Goal: Transaction & Acquisition: Download file/media

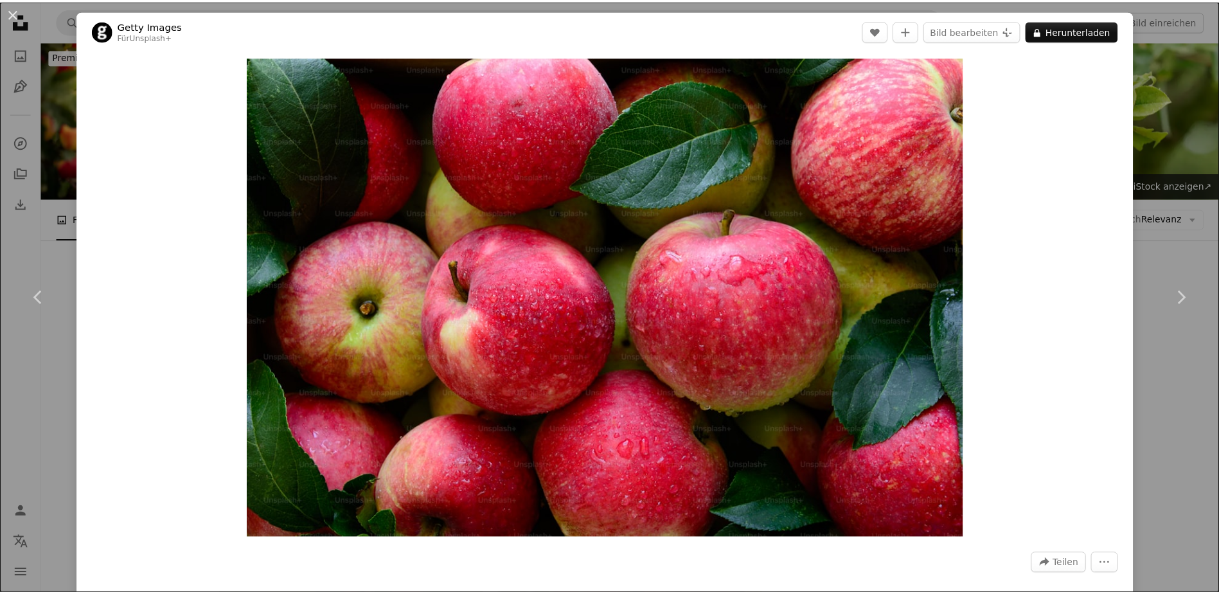
scroll to position [1928, 0]
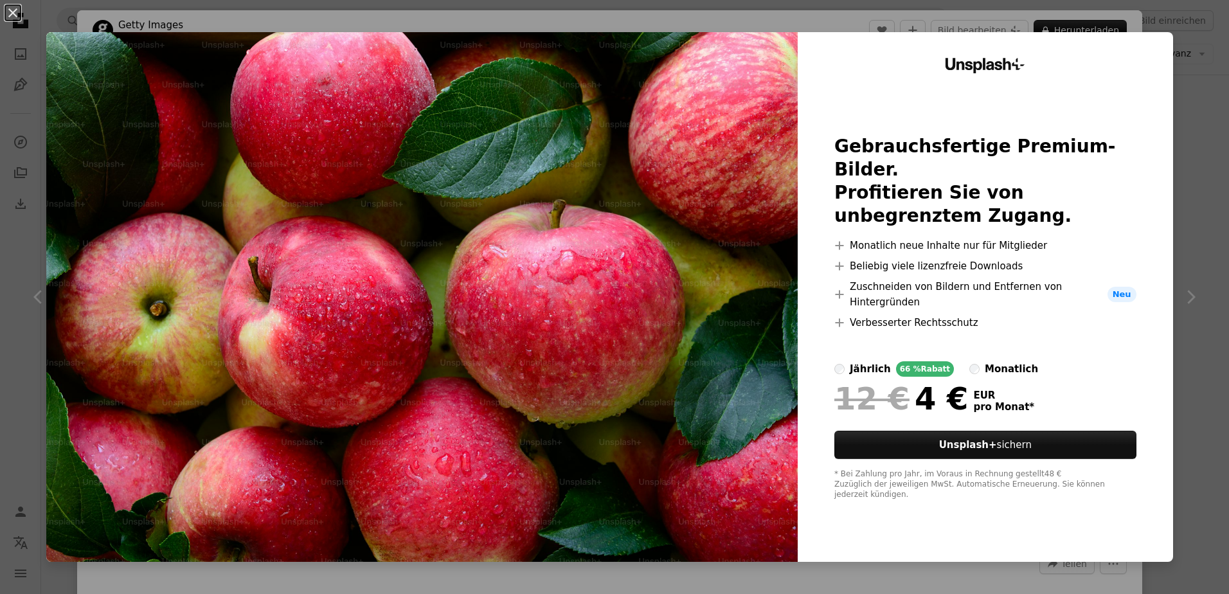
click at [1195, 24] on div "An X shape Unsplash+ Gebrauchsfertige Premium-Bilder. Profitieren Sie von unbeg…" at bounding box center [614, 297] width 1229 height 594
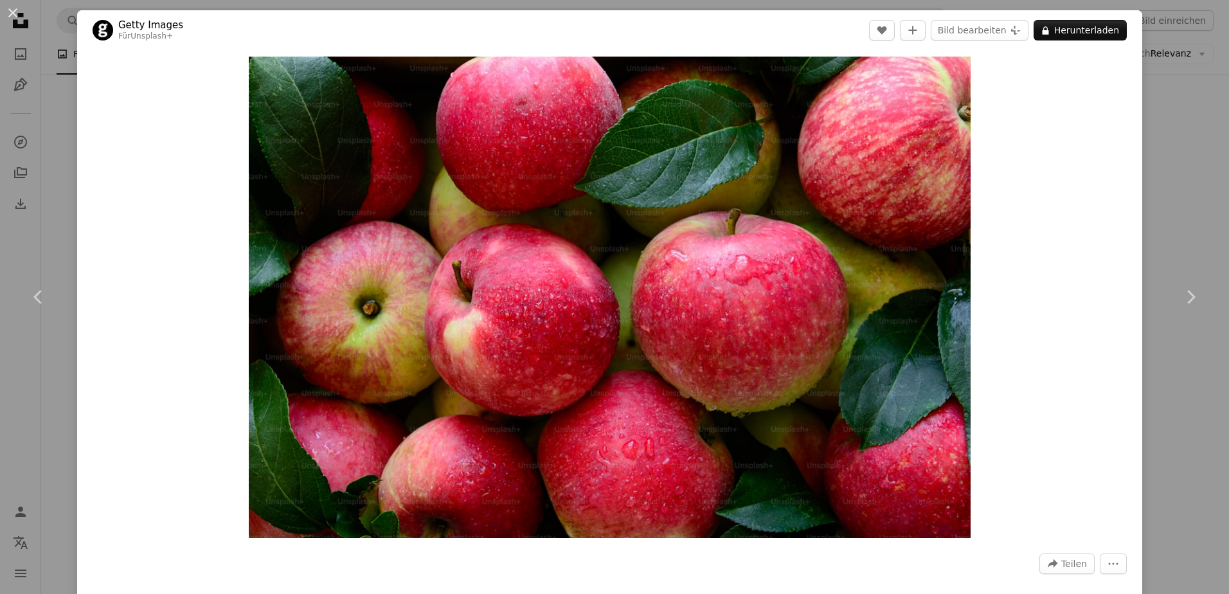
click at [1164, 171] on div "An X shape Chevron left Chevron right Getty Images Für Unsplash+ A heart A plus…" at bounding box center [614, 297] width 1229 height 594
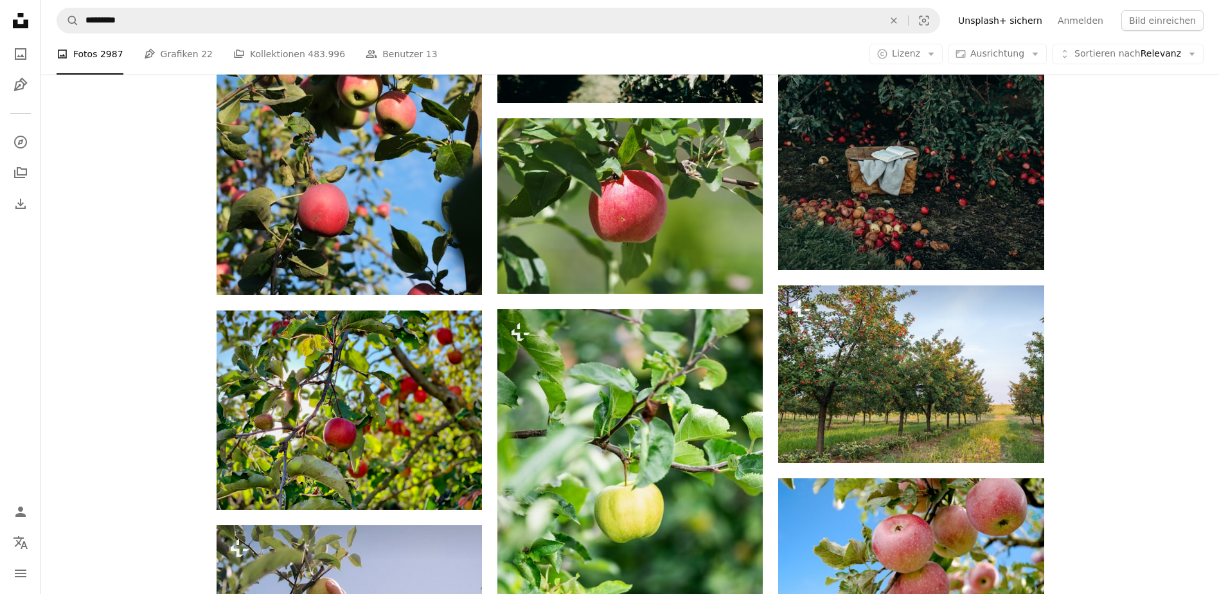
scroll to position [1221, 0]
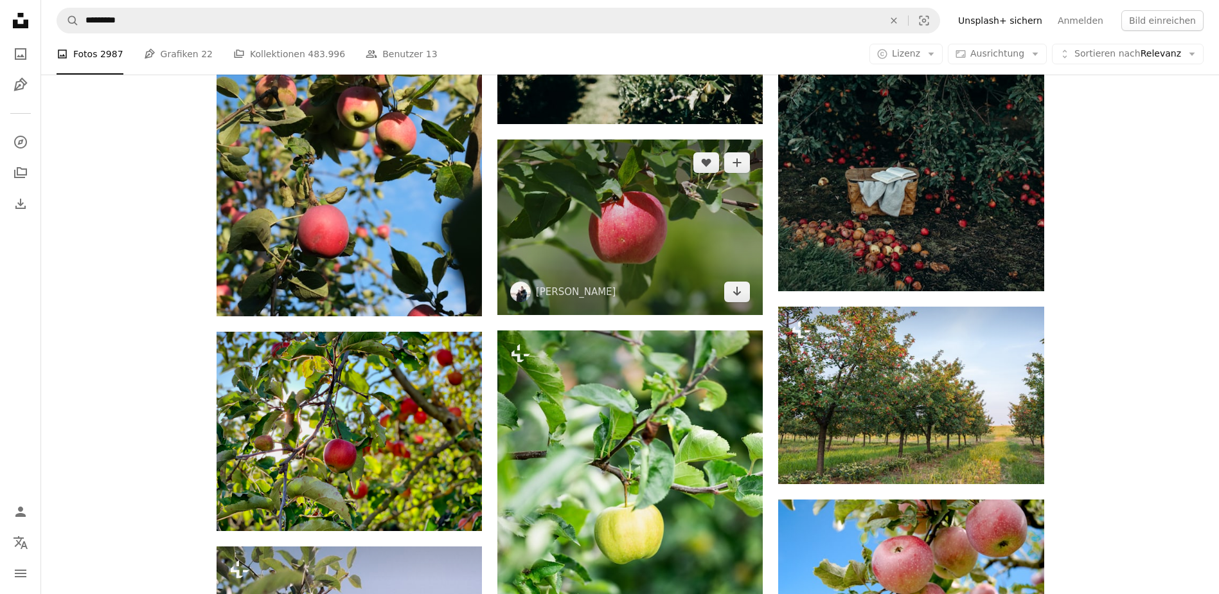
click at [633, 239] on img at bounding box center [629, 227] width 265 height 176
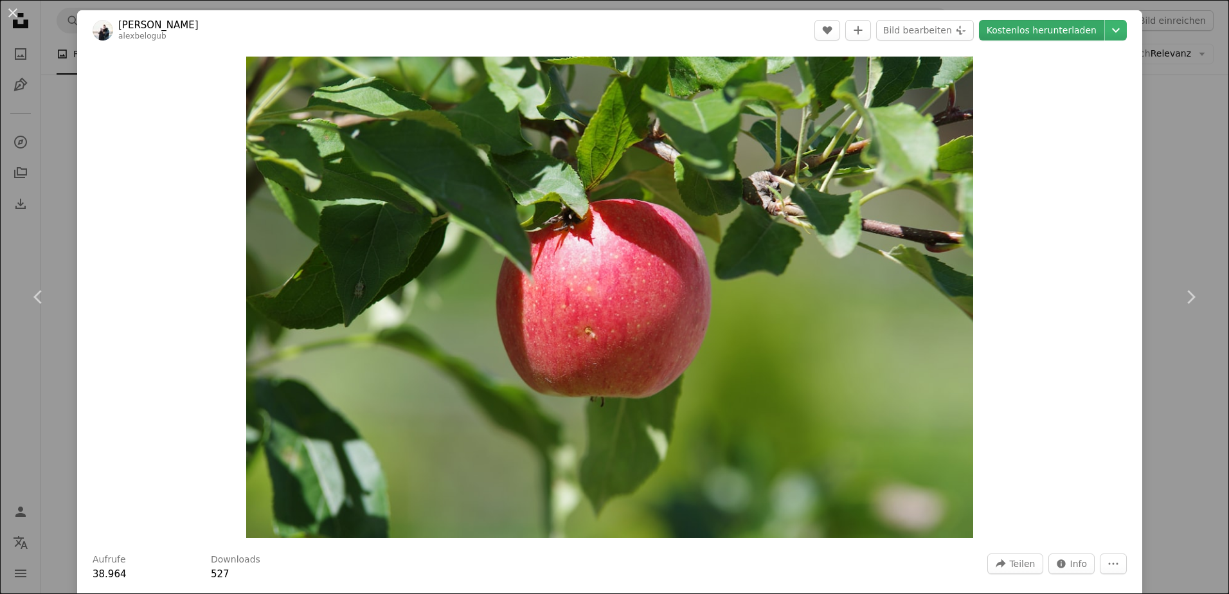
click at [1027, 28] on link "Kostenlos herunterladen" at bounding box center [1041, 30] width 125 height 21
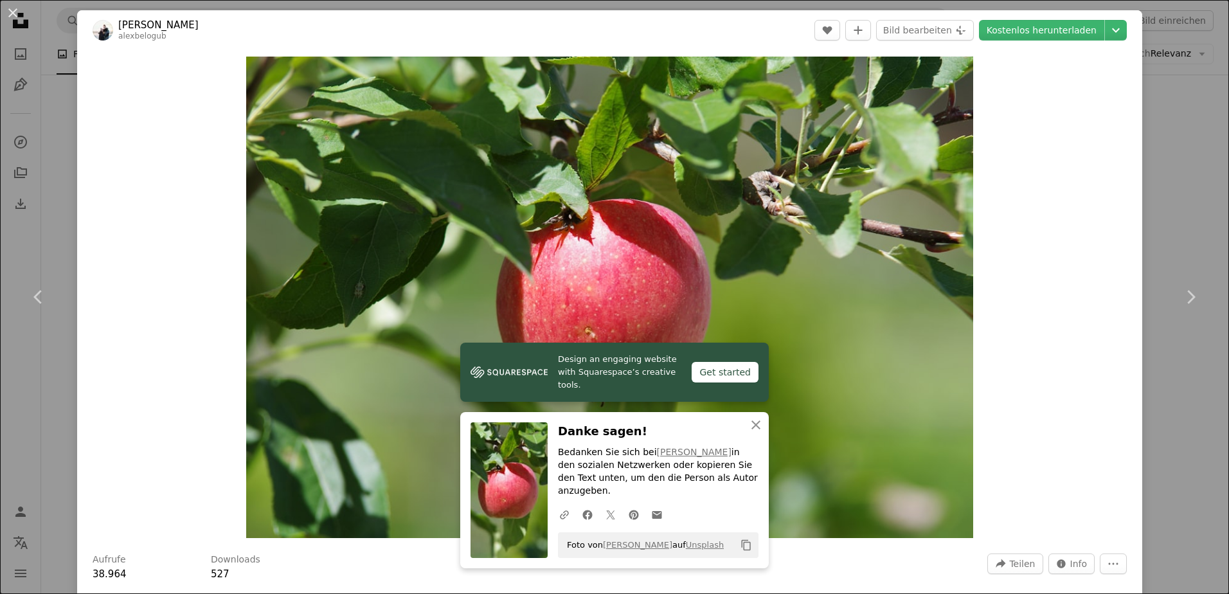
click at [1163, 153] on div "An X shape Chevron left Chevron right Design an engaging website with Squarespa…" at bounding box center [614, 297] width 1229 height 594
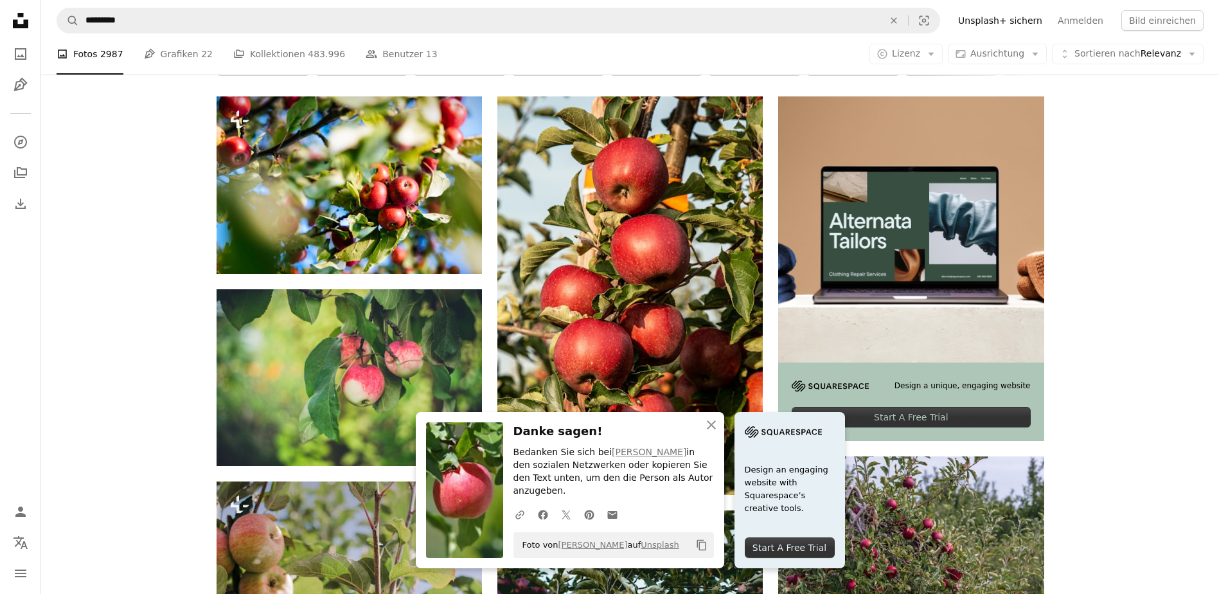
scroll to position [193, 0]
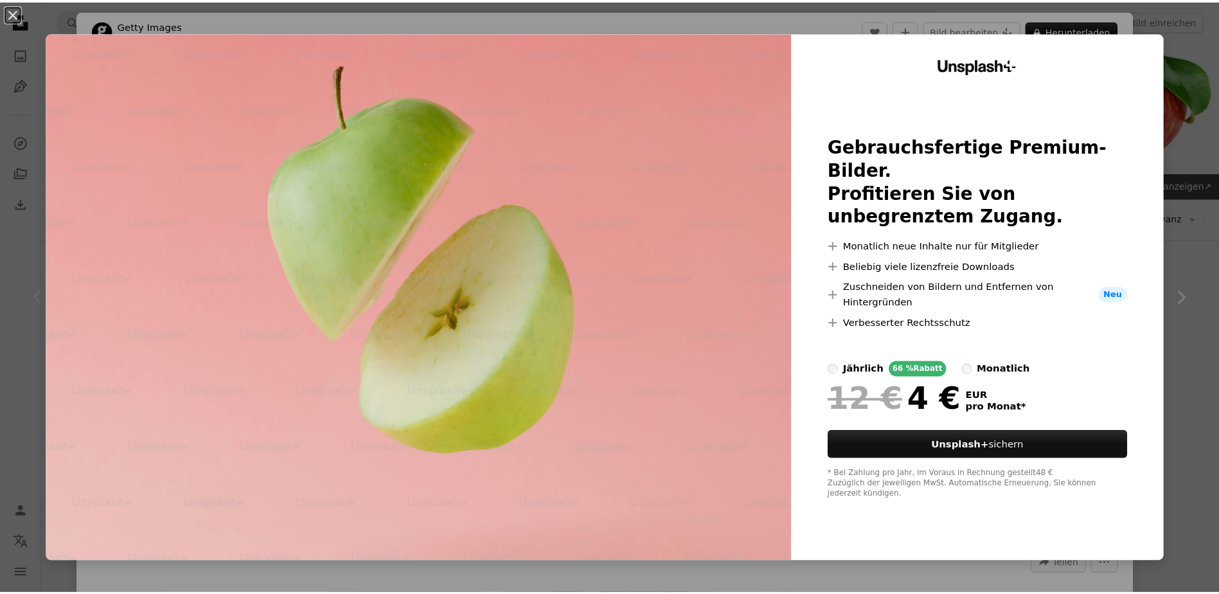
scroll to position [386, 0]
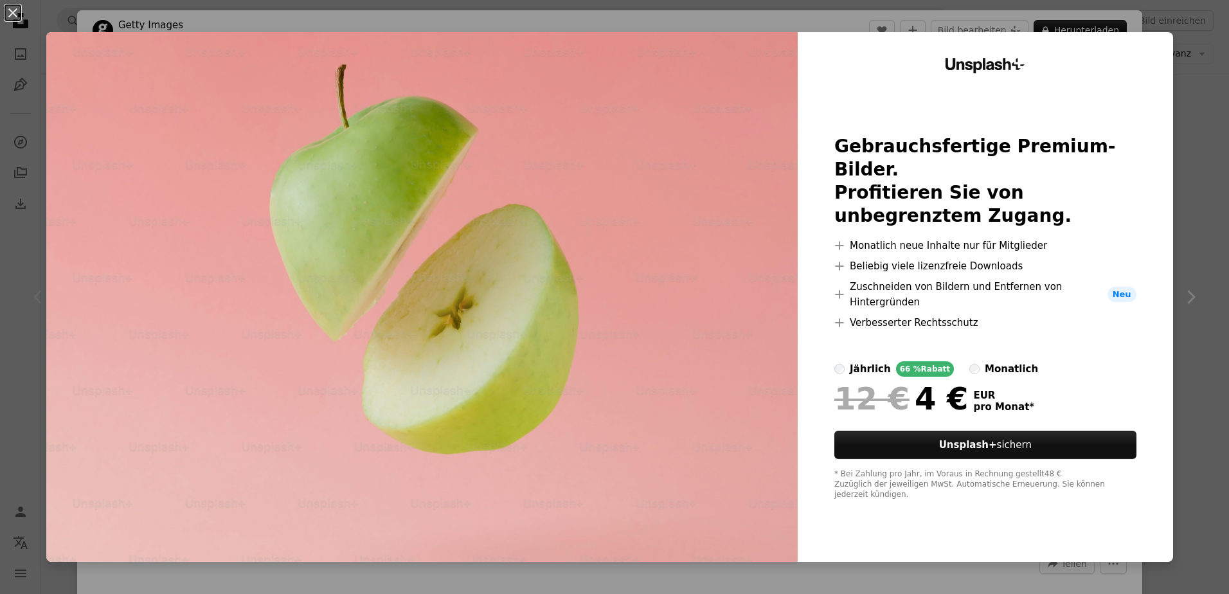
click at [1204, 88] on div "An X shape Unsplash+ Gebrauchsfertige Premium-Bilder. Profitieren Sie von unbeg…" at bounding box center [614, 297] width 1229 height 594
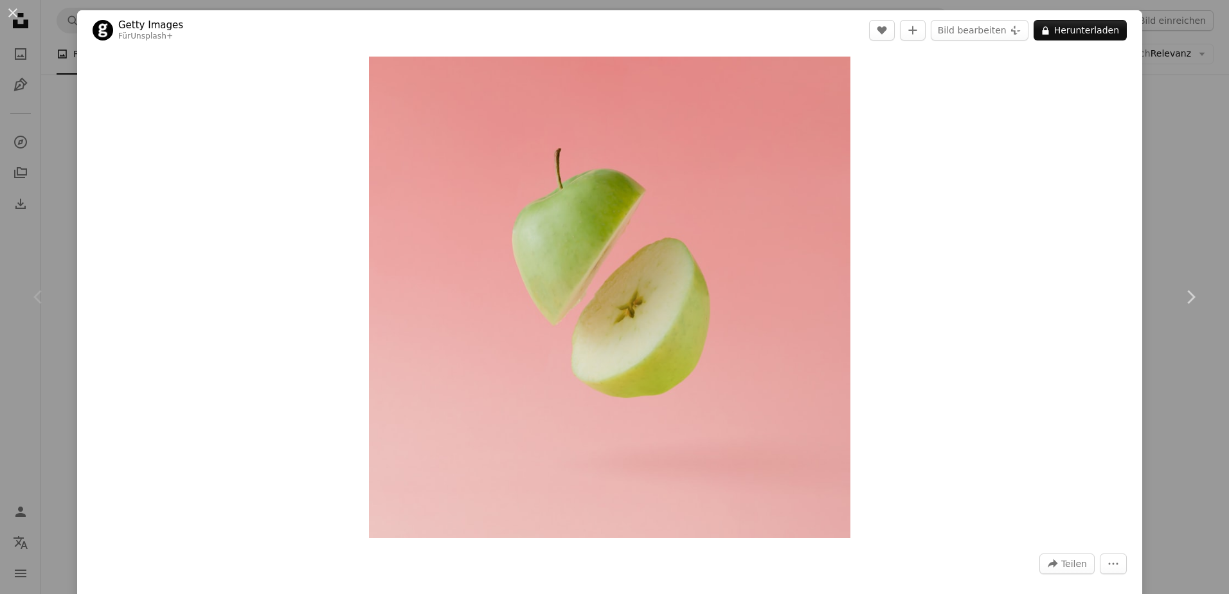
click at [1164, 112] on div "An X shape Chevron left Chevron right Getty Images Für Unsplash+ A heart A plus…" at bounding box center [614, 297] width 1229 height 594
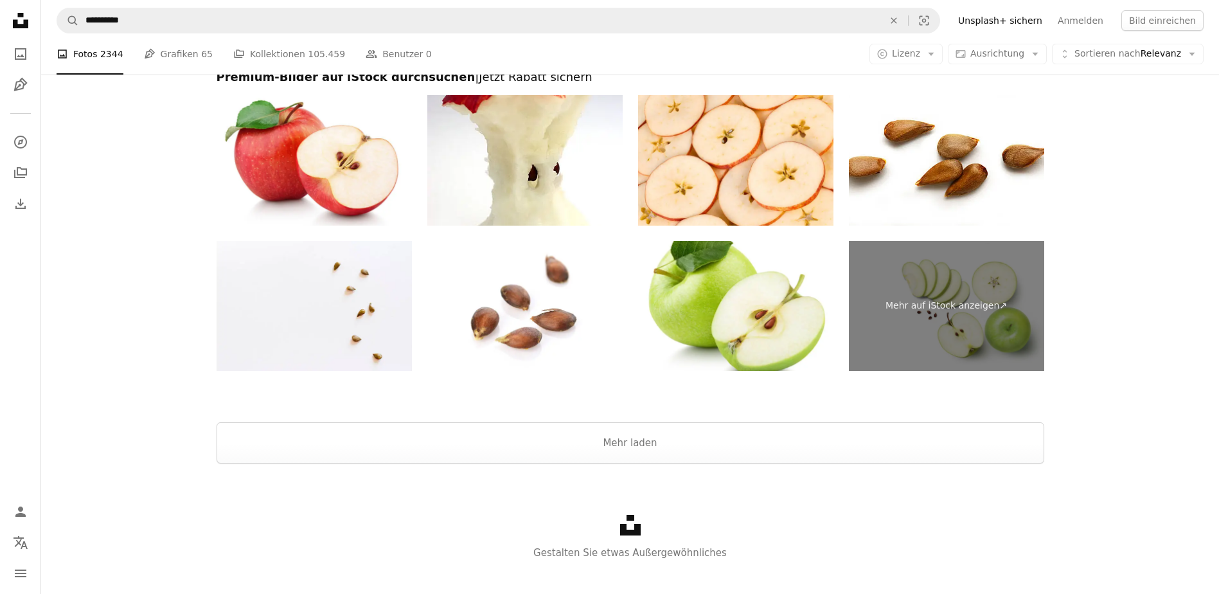
scroll to position [2232, 0]
